Goal: Task Accomplishment & Management: Complete application form

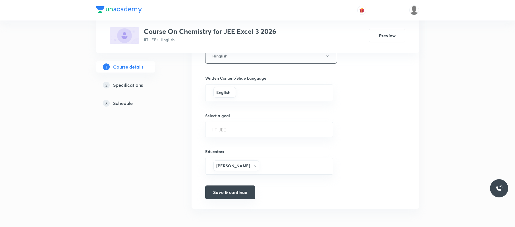
scroll to position [338, 0]
click at [238, 191] on button "Save & continue" at bounding box center [230, 192] width 50 height 14
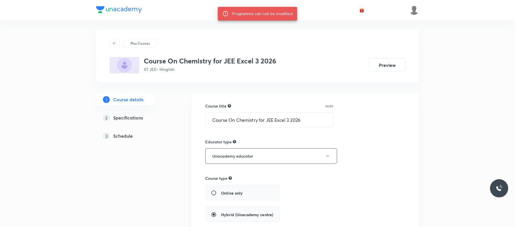
scroll to position [0, 0]
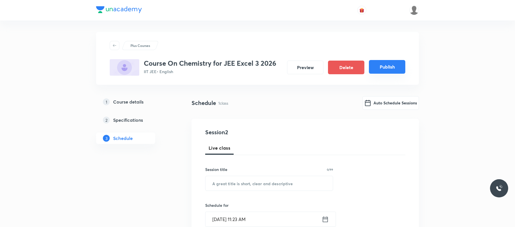
click at [388, 67] on button "Publish" at bounding box center [387, 67] width 36 height 14
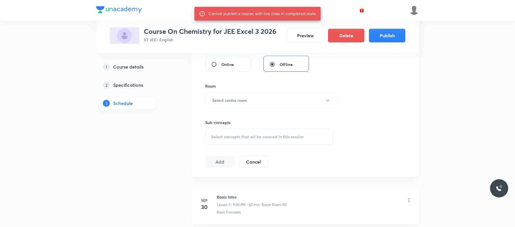
scroll to position [279, 0]
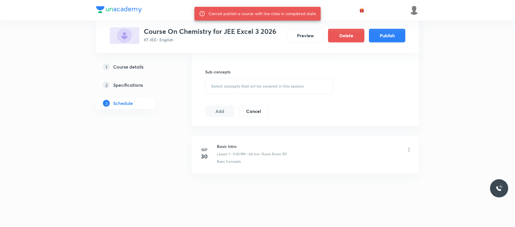
click at [408, 151] on icon at bounding box center [410, 150] width 6 height 6
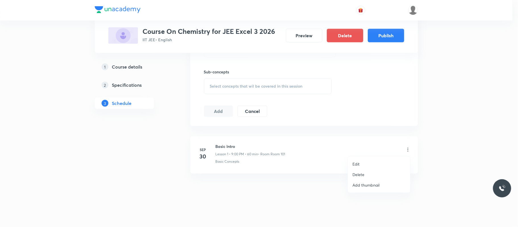
click at [377, 172] on li "Delete" at bounding box center [379, 174] width 62 height 11
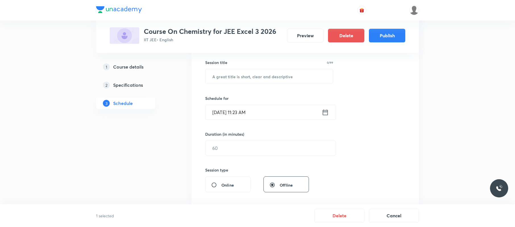
scroll to position [105, 0]
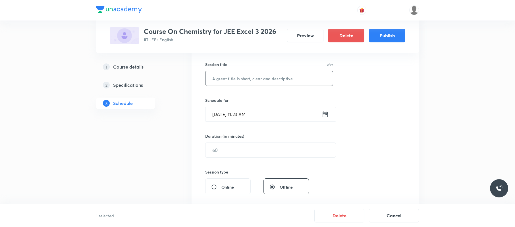
click at [266, 71] on input "text" at bounding box center [269, 78] width 127 height 15
type input "ssssss"
click at [262, 112] on input "[DATE] 11:23 AM" at bounding box center [264, 114] width 116 height 15
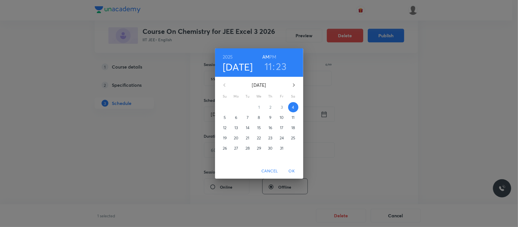
click at [279, 65] on h3 "23" at bounding box center [281, 66] width 11 height 12
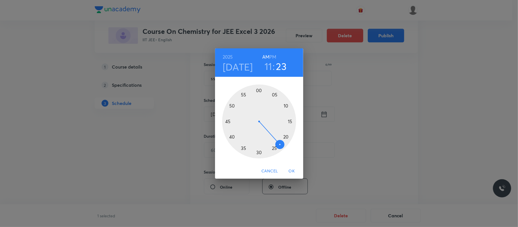
click at [246, 93] on div at bounding box center [259, 121] width 74 height 74
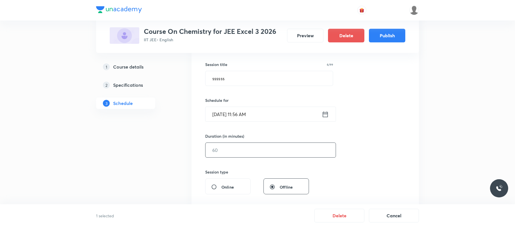
click at [260, 156] on input "text" at bounding box center [271, 150] width 130 height 15
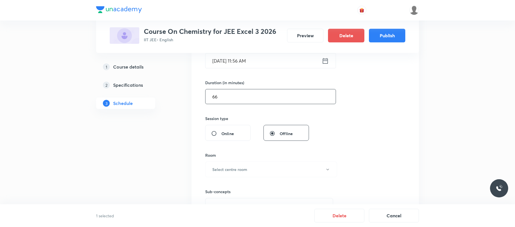
scroll to position [159, 0]
type input "66"
click at [250, 163] on button "Select centre room" at bounding box center [271, 169] width 132 height 16
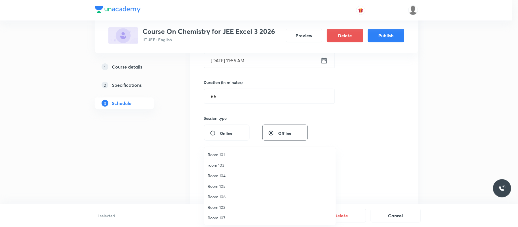
click at [233, 167] on span "room 103" at bounding box center [270, 165] width 125 height 6
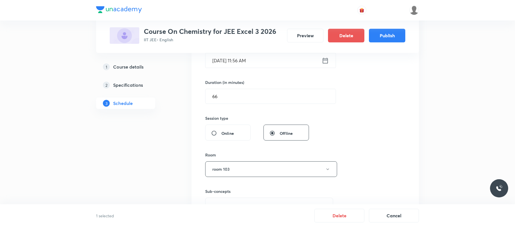
click at [326, 57] on icon at bounding box center [325, 61] width 7 height 8
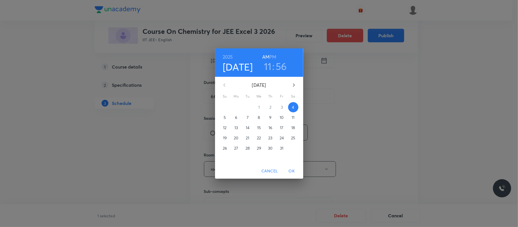
click at [272, 57] on h6 "PM" at bounding box center [272, 57] width 7 height 8
click at [292, 174] on span "OK" at bounding box center [292, 171] width 14 height 7
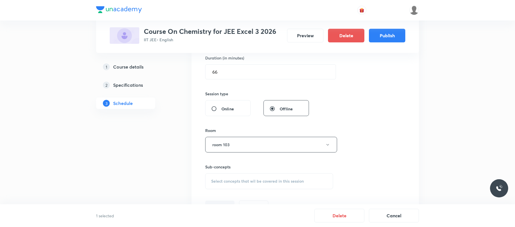
click at [266, 177] on div "Select concepts that wil be covered in this session" at bounding box center [269, 181] width 128 height 16
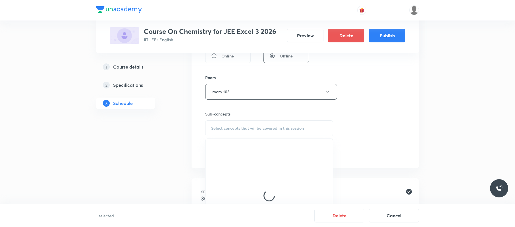
scroll to position [237, 0]
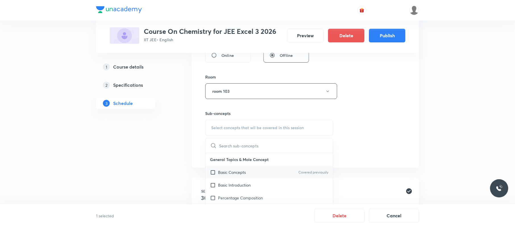
click at [255, 174] on div "Basic Concepts Covered previously" at bounding box center [269, 172] width 127 height 13
checkbox input "true"
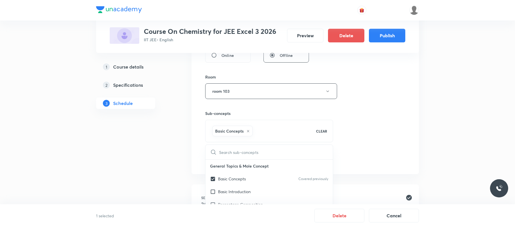
drag, startPoint x: 381, startPoint y: 138, endPoint x: 345, endPoint y: 145, distance: 36.7
click at [379, 138] on div "Session 2 Live class Session title 6/99 ssssss ​ Schedule for [DATE] 11:56 PM ​…" at bounding box center [305, 28] width 200 height 274
click at [228, 163] on button "Add" at bounding box center [219, 158] width 29 height 11
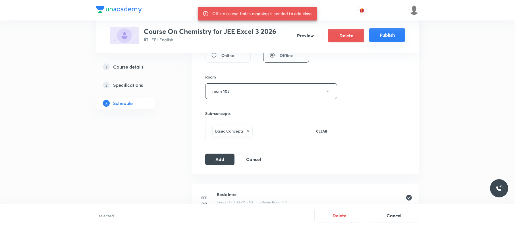
click at [385, 30] on button "Publish" at bounding box center [387, 35] width 36 height 14
click at [218, 164] on button "Add" at bounding box center [219, 158] width 29 height 11
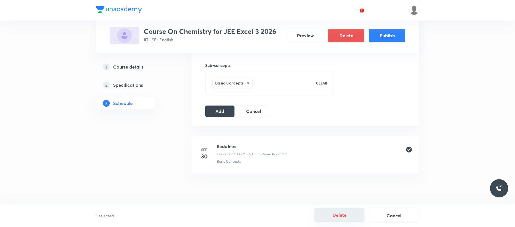
click at [346, 217] on button "Delete" at bounding box center [340, 215] width 50 height 14
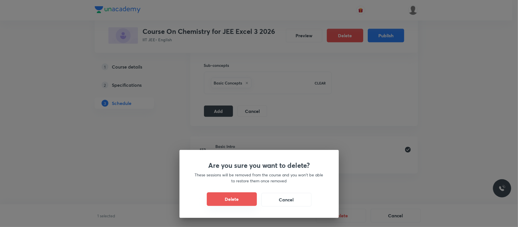
click at [226, 197] on button "Delete" at bounding box center [232, 199] width 50 height 14
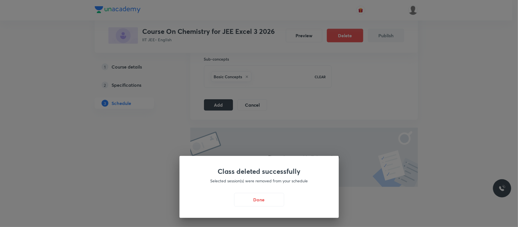
drag, startPoint x: 254, startPoint y: 202, endPoint x: 247, endPoint y: 192, distance: 11.3
click at [254, 201] on button "Done" at bounding box center [259, 200] width 50 height 14
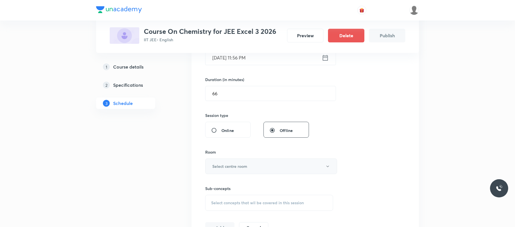
scroll to position [157, 0]
click at [237, 168] on h6 "Select centre room" at bounding box center [230, 165] width 35 height 6
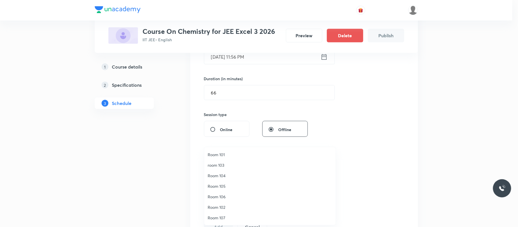
click at [227, 165] on span "room 103" at bounding box center [270, 165] width 125 height 6
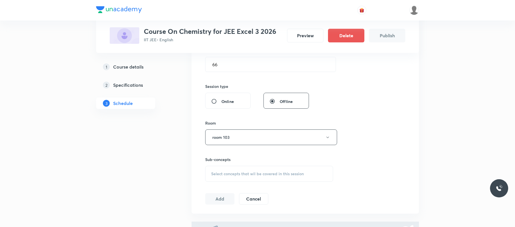
scroll to position [186, 0]
click at [235, 173] on span "Select concepts that wil be covered in this session" at bounding box center [257, 173] width 93 height 5
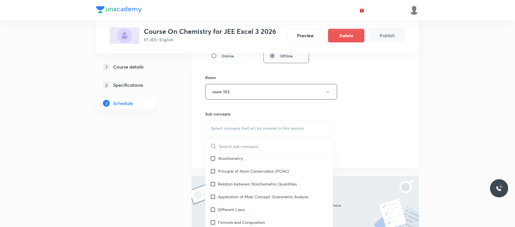
scroll to position [55, 0]
click at [233, 188] on div "Relation between Stoichiometric Quantities" at bounding box center [269, 182] width 127 height 13
checkbox input "true"
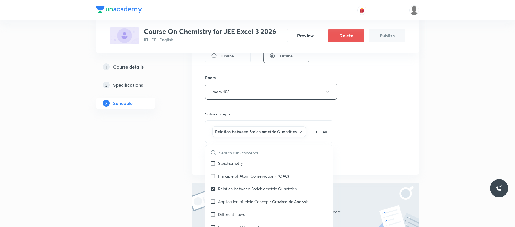
click at [376, 125] on div "Session 1 Live class Session title 6/99 ssssss ​ Schedule for [DATE] 11:56 PM ​…" at bounding box center [305, 29] width 200 height 274
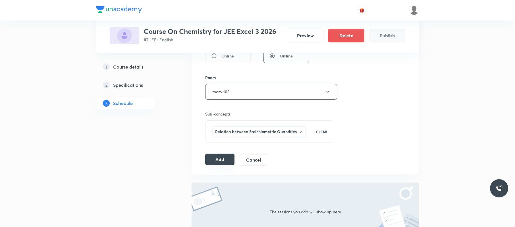
drag, startPoint x: 213, startPoint y: 158, endPoint x: 261, endPoint y: 147, distance: 49.6
click at [213, 158] on button "Add" at bounding box center [219, 159] width 29 height 11
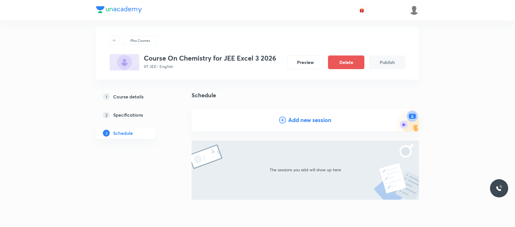
scroll to position [2, 0]
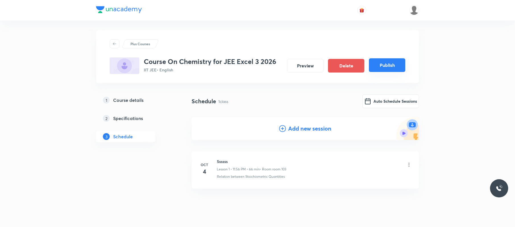
click at [389, 65] on button "Publish" at bounding box center [387, 65] width 36 height 14
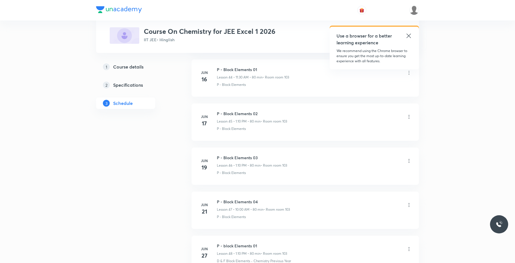
scroll to position [4180, 0]
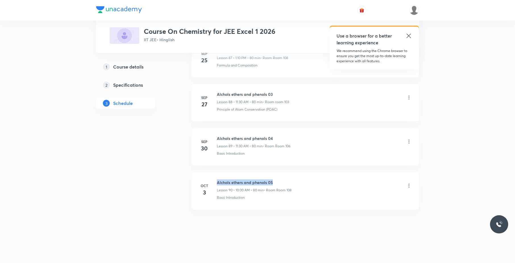
drag, startPoint x: 284, startPoint y: 180, endPoint x: 218, endPoint y: 181, distance: 65.5
click at [218, 181] on h6 "Alchols ethers and phenols 05" at bounding box center [254, 183] width 75 height 6
copy h6 "Alchols ethers and phenols 05"
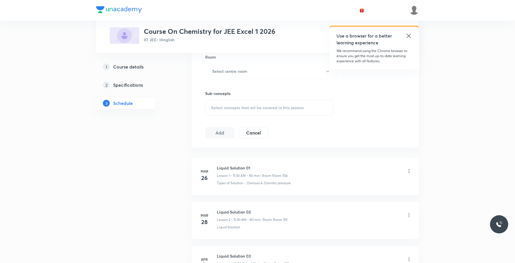
scroll to position [0, 0]
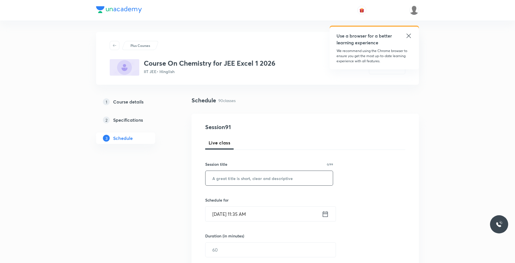
click at [256, 177] on input "text" at bounding box center [269, 178] width 127 height 15
paste input "Alchols ethers and phenols 05"
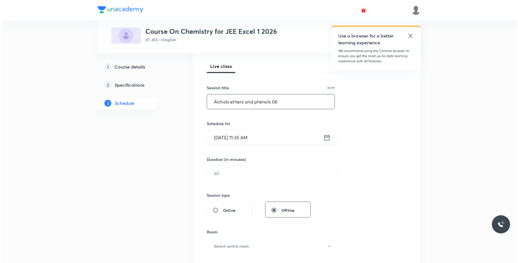
scroll to position [77, 0]
type input "Alchols ethers and phenols 06"
click at [272, 139] on input "Oct 4, 2025, 11:35 AM" at bounding box center [264, 137] width 116 height 15
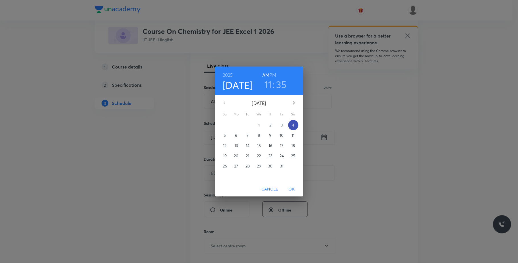
click at [294, 126] on p "4" at bounding box center [293, 125] width 2 height 6
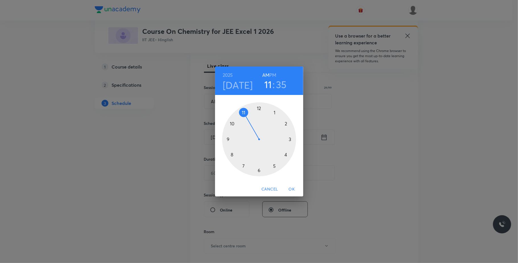
click at [243, 111] on div at bounding box center [259, 139] width 74 height 74
click at [228, 141] on div at bounding box center [259, 139] width 74 height 74
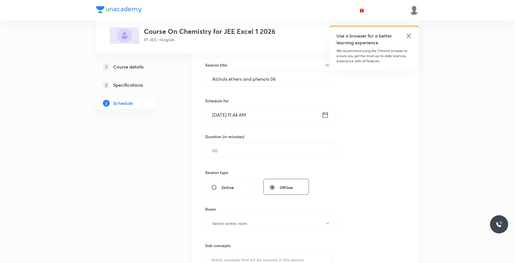
scroll to position [99, 0]
click at [236, 152] on input "text" at bounding box center [271, 151] width 130 height 15
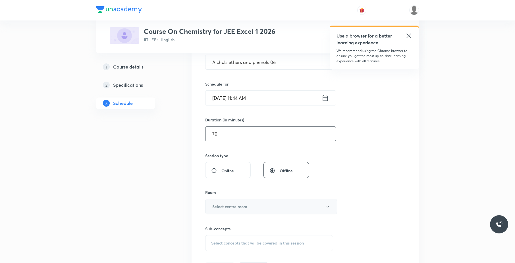
scroll to position [116, 0]
type input "70"
click at [252, 211] on button "Select centre room" at bounding box center [271, 207] width 132 height 16
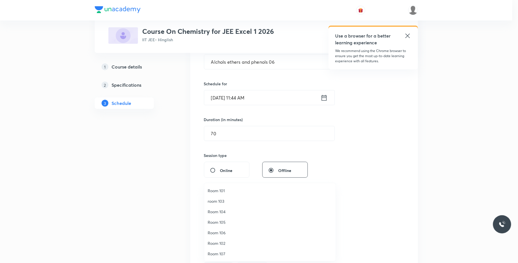
click at [227, 199] on span "room 103" at bounding box center [270, 201] width 125 height 6
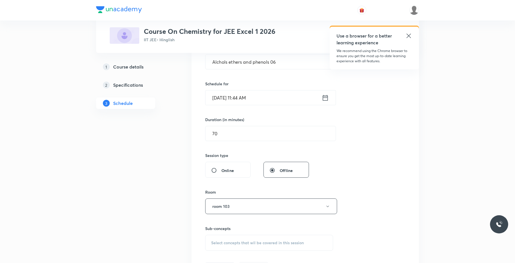
click at [238, 239] on div "Select concepts that wil be covered in this session" at bounding box center [269, 243] width 128 height 16
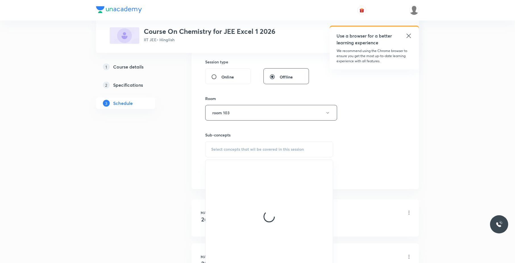
scroll to position [211, 0]
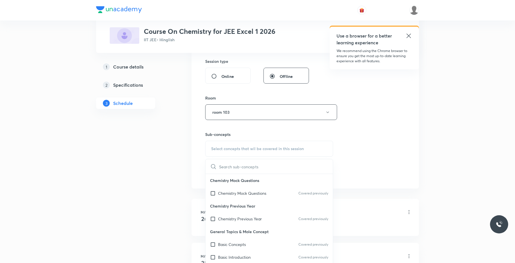
drag, startPoint x: 262, startPoint y: 220, endPoint x: 221, endPoint y: 190, distance: 50.5
click at [262, 221] on p "Chemistry Previous Year" at bounding box center [240, 219] width 44 height 6
click at [393, 174] on div "Session 91 Live class Session title 29/99 Alchols ethers and phenols 06 ​ Sched…" at bounding box center [305, 45] width 200 height 267
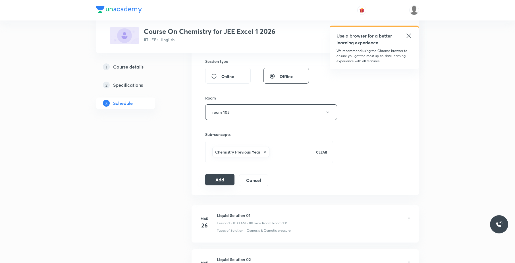
click at [220, 185] on button "Add" at bounding box center [219, 179] width 29 height 11
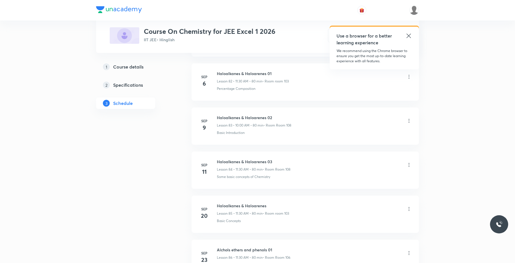
scroll to position [3963, 0]
